Goal: Complete application form

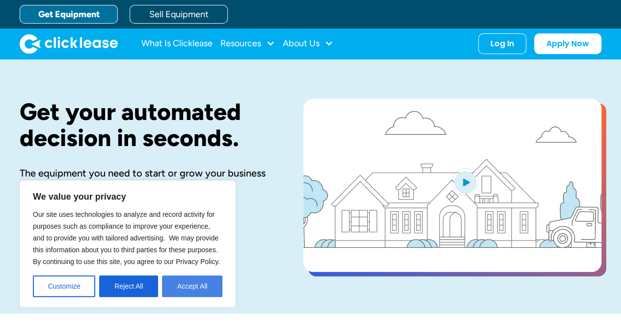
click at [194, 286] on button "Accept All" at bounding box center [192, 286] width 60 height 22
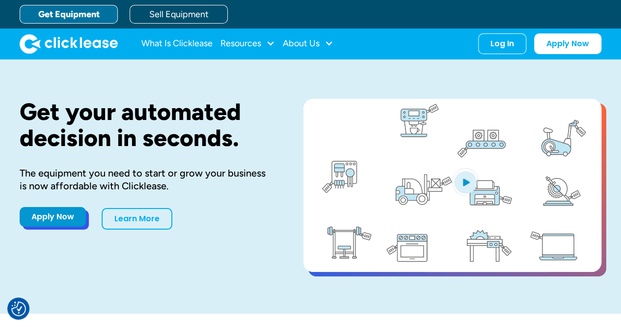
click at [54, 216] on link "Apply Now" at bounding box center [53, 217] width 66 height 20
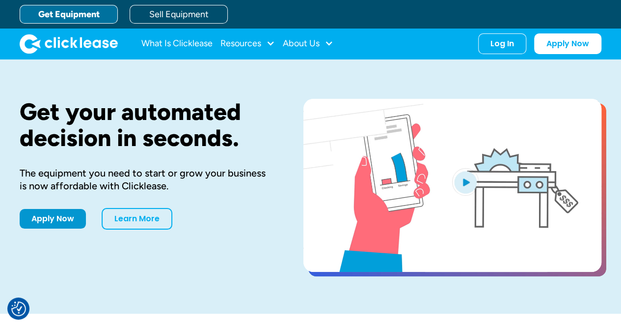
click at [82, 11] on link "Get Equipment" at bounding box center [69, 14] width 98 height 19
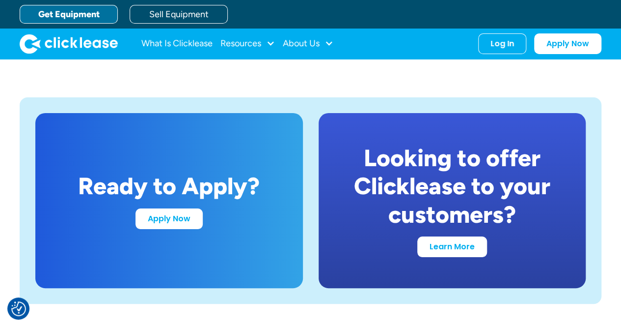
scroll to position [1821, 0]
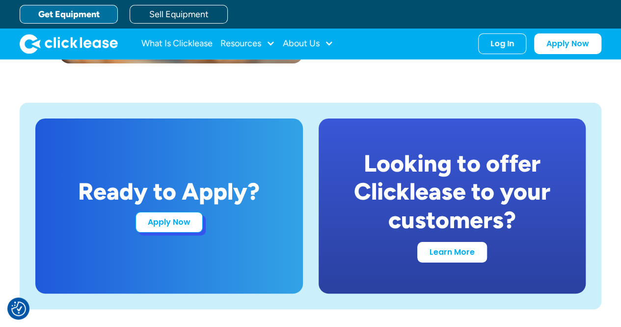
click at [171, 226] on link "Apply Now" at bounding box center [169, 222] width 67 height 21
